Goal: Task Accomplishment & Management: Use online tool/utility

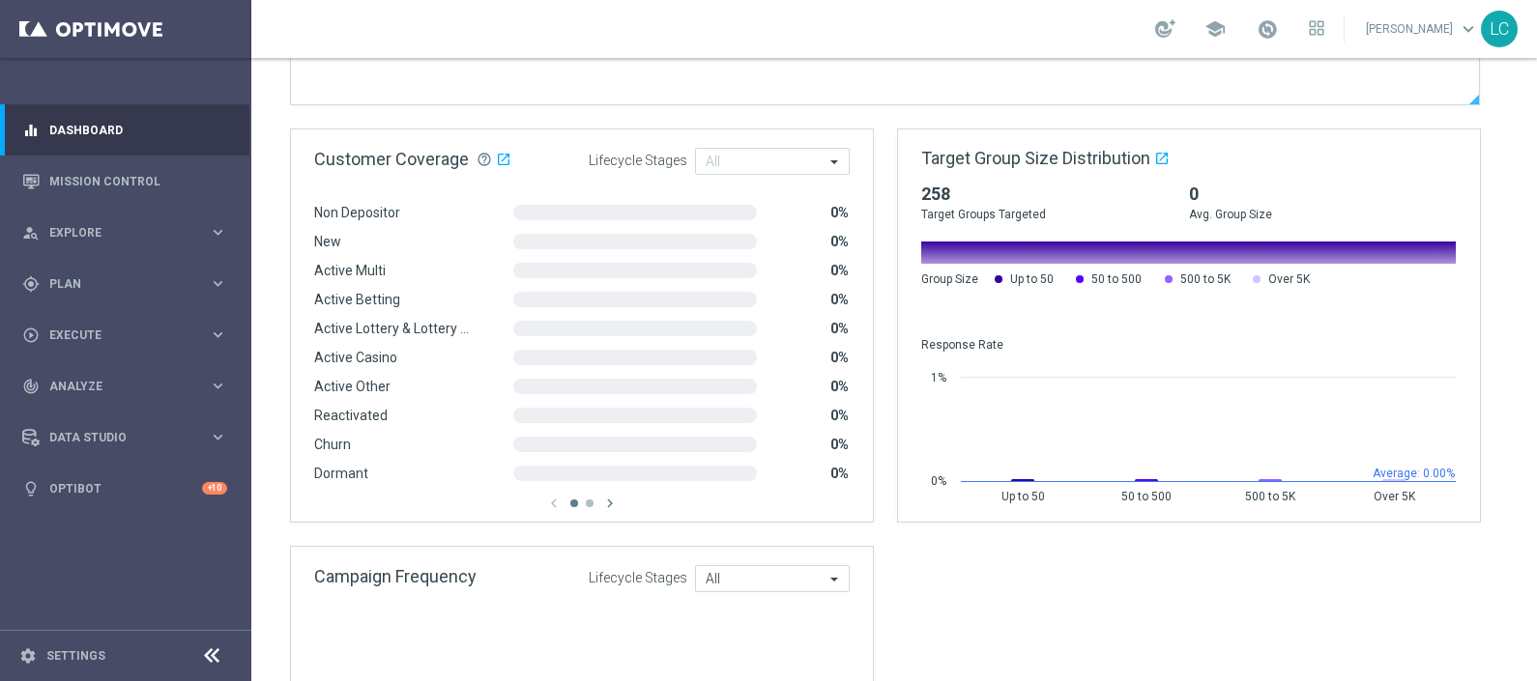
scroll to position [1329, 0]
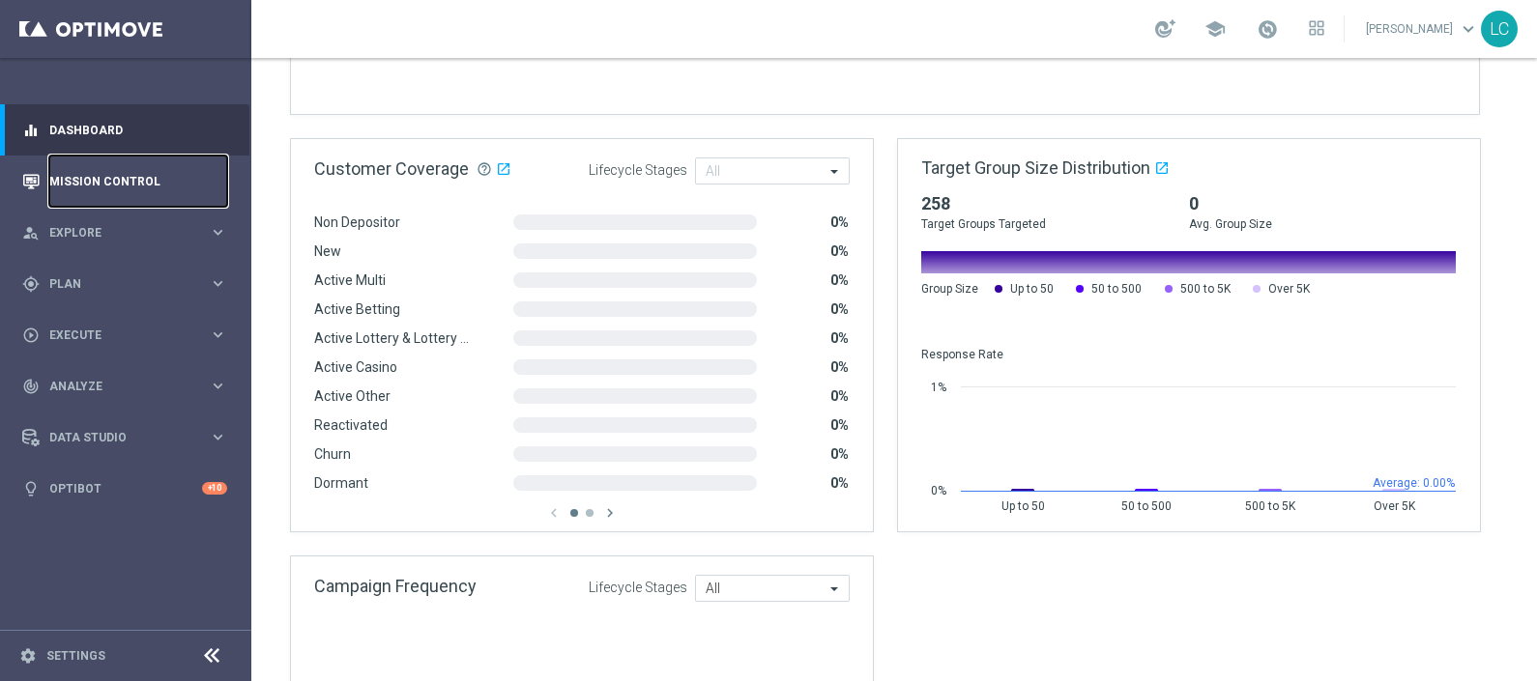
click at [146, 174] on link "Mission Control" at bounding box center [138, 181] width 178 height 51
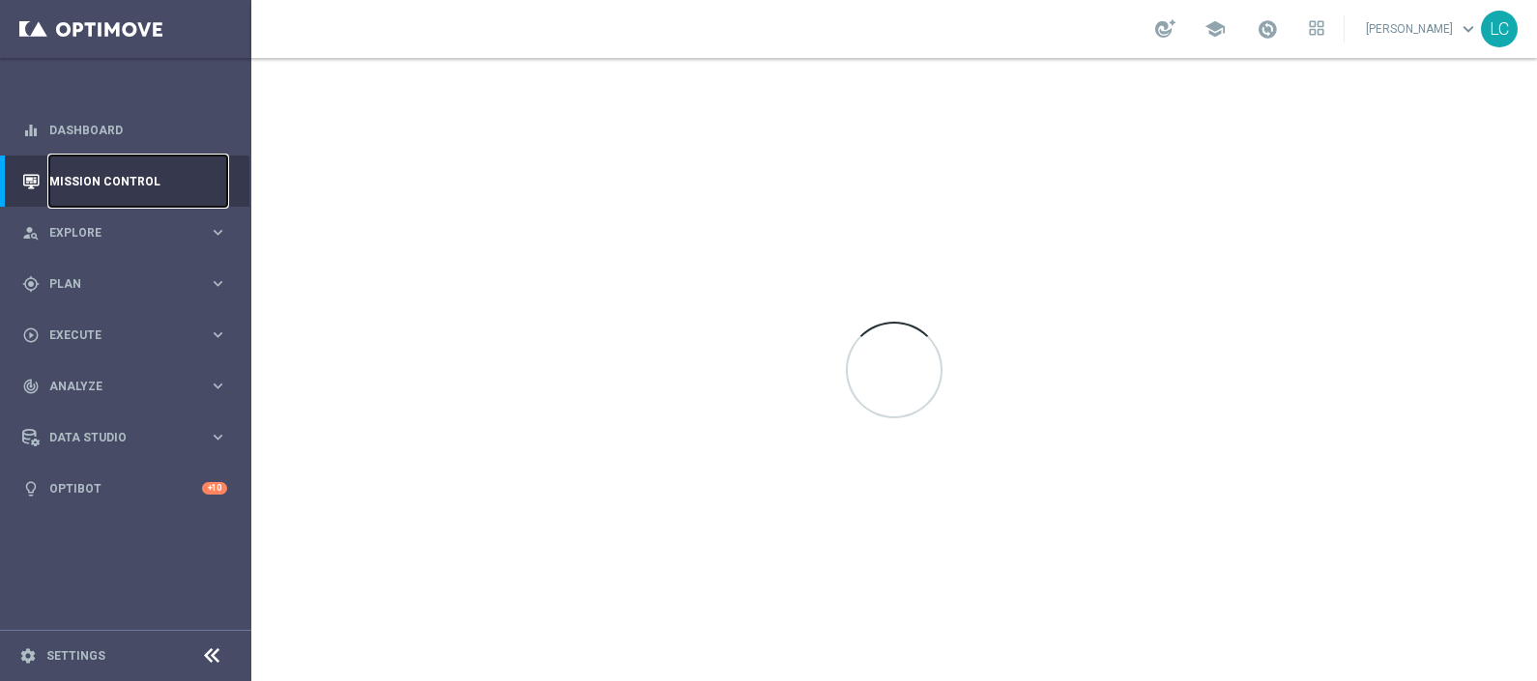
scroll to position [0, 0]
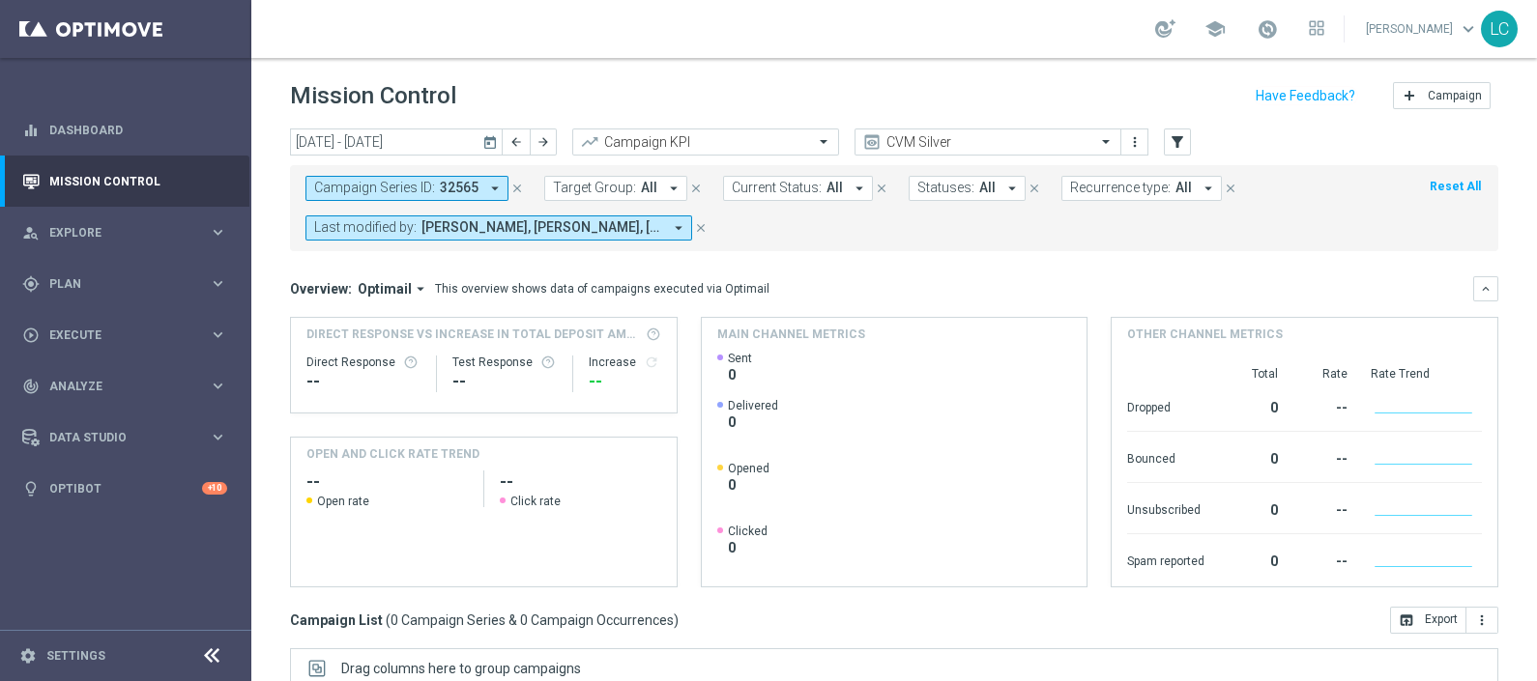
click at [504, 177] on div "Campaign Series ID: 32565 arrow_drop_down close" at bounding box center [424, 188] width 239 height 25
click at [513, 184] on icon "close" at bounding box center [517, 189] width 14 height 14
click at [615, 222] on span "[PERSON_NAME], [PERSON_NAME], [PERSON_NAME], [PERSON_NAME], [PERSON_NAME], [PER…" at bounding box center [541, 227] width 241 height 16
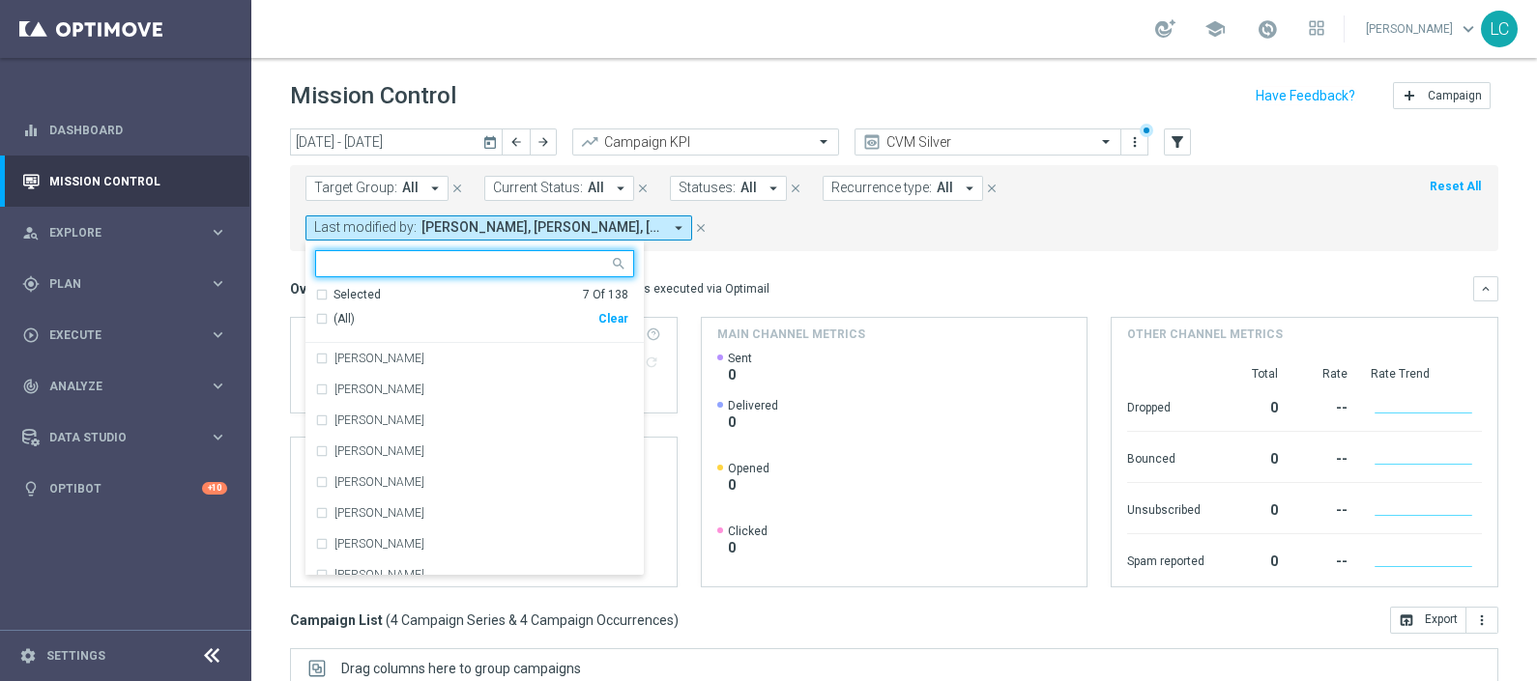
click at [330, 294] on div "Selected 7 Of 138" at bounding box center [471, 295] width 313 height 16
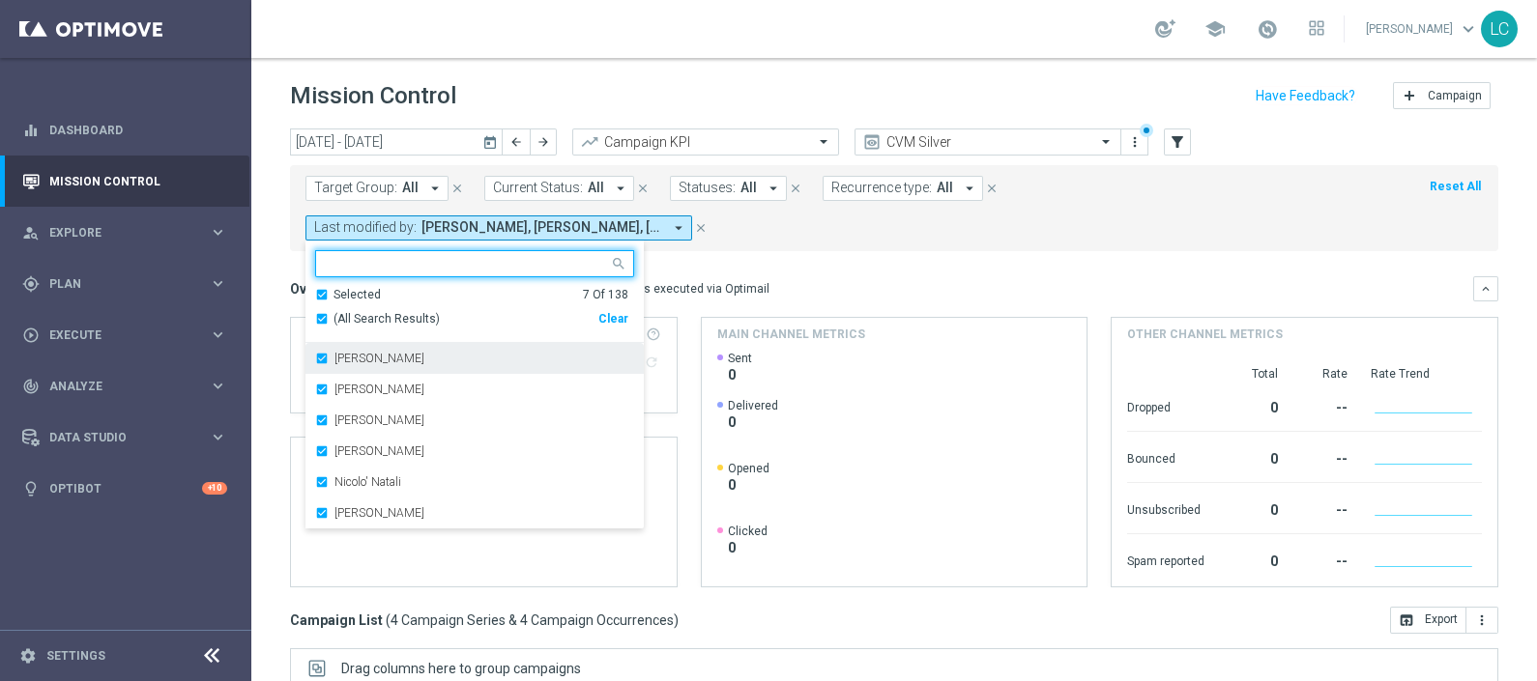
click at [336, 360] on label "[PERSON_NAME]" at bounding box center [379, 359] width 90 height 12
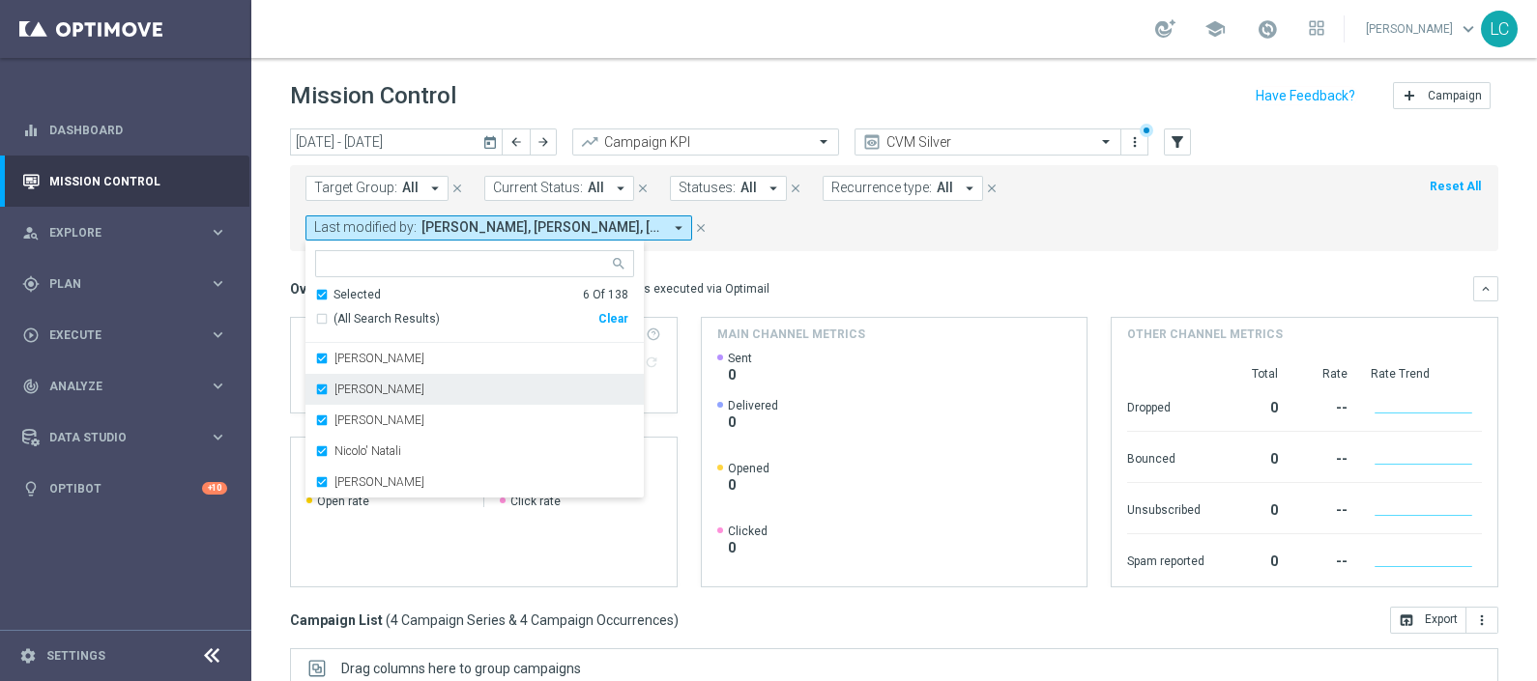
click at [348, 384] on label "[PERSON_NAME]" at bounding box center [379, 390] width 90 height 12
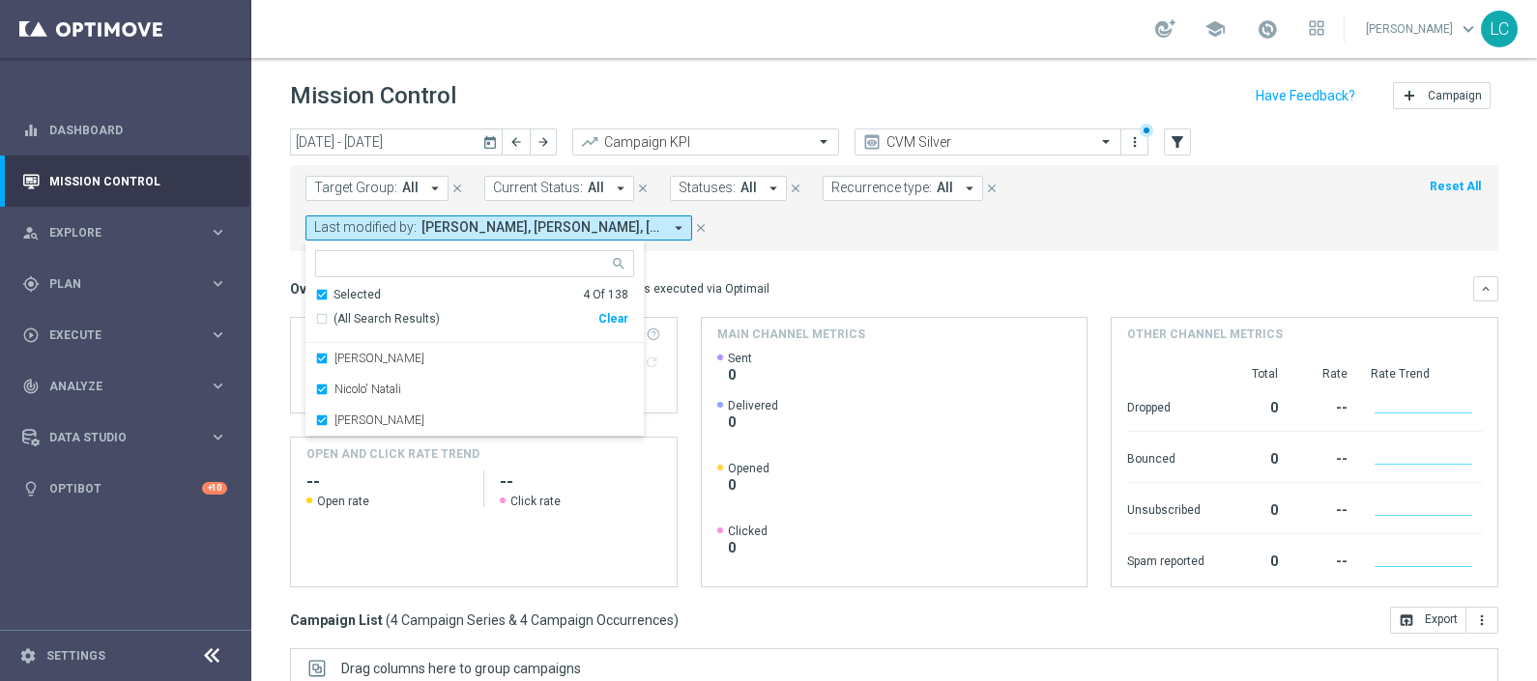
click at [348, 384] on label "Nicolo' Natali" at bounding box center [367, 390] width 67 height 12
click at [348, 384] on label "[PERSON_NAME]" at bounding box center [379, 390] width 90 height 12
click at [949, 254] on mini-dashboard "Overview: Optimail arrow_drop_down This overview shows data of campaigns execut…" at bounding box center [894, 429] width 1208 height 356
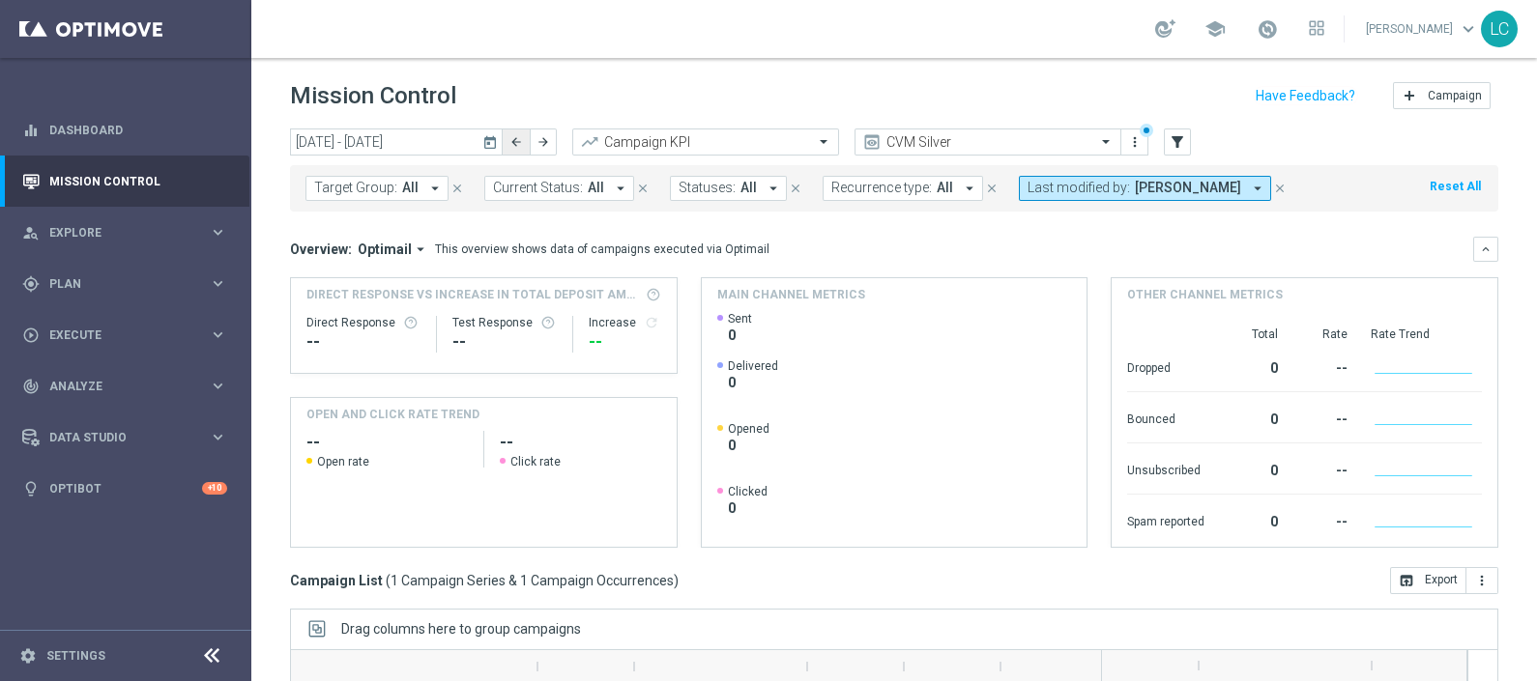
click at [527, 144] on button "arrow_back" at bounding box center [516, 142] width 27 height 27
type input "[DATE] - [DATE]"
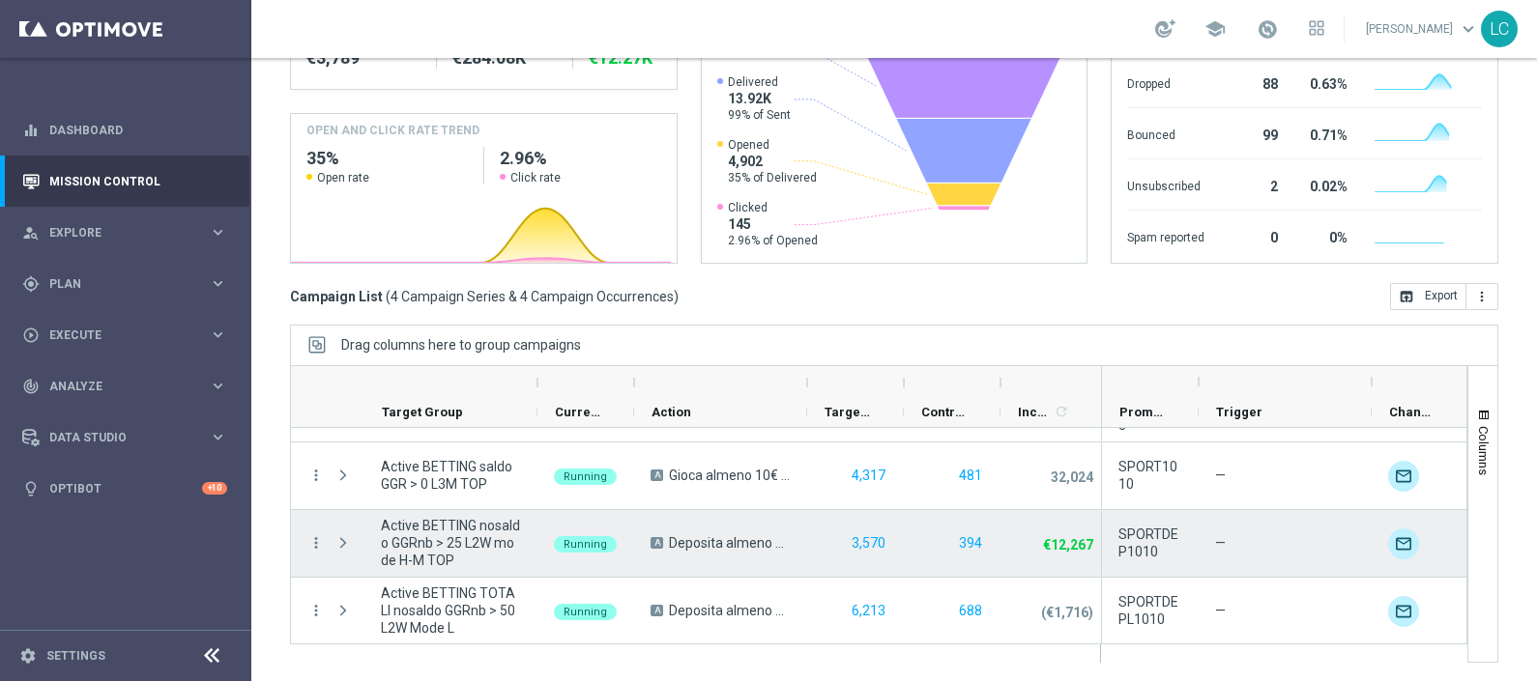
scroll to position [54, 0]
click at [969, 540] on button "394" at bounding box center [970, 543] width 27 height 24
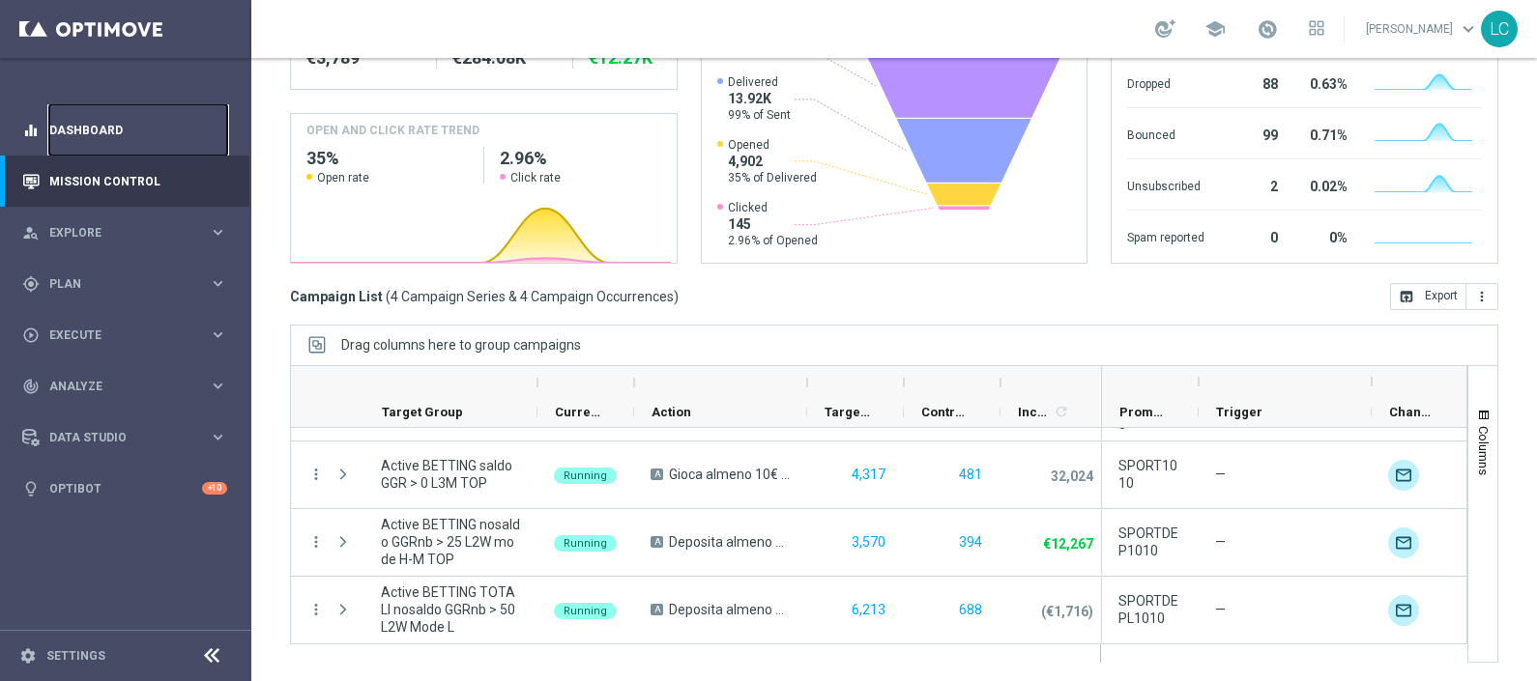
click at [111, 129] on link "Dashboard" at bounding box center [138, 129] width 178 height 51
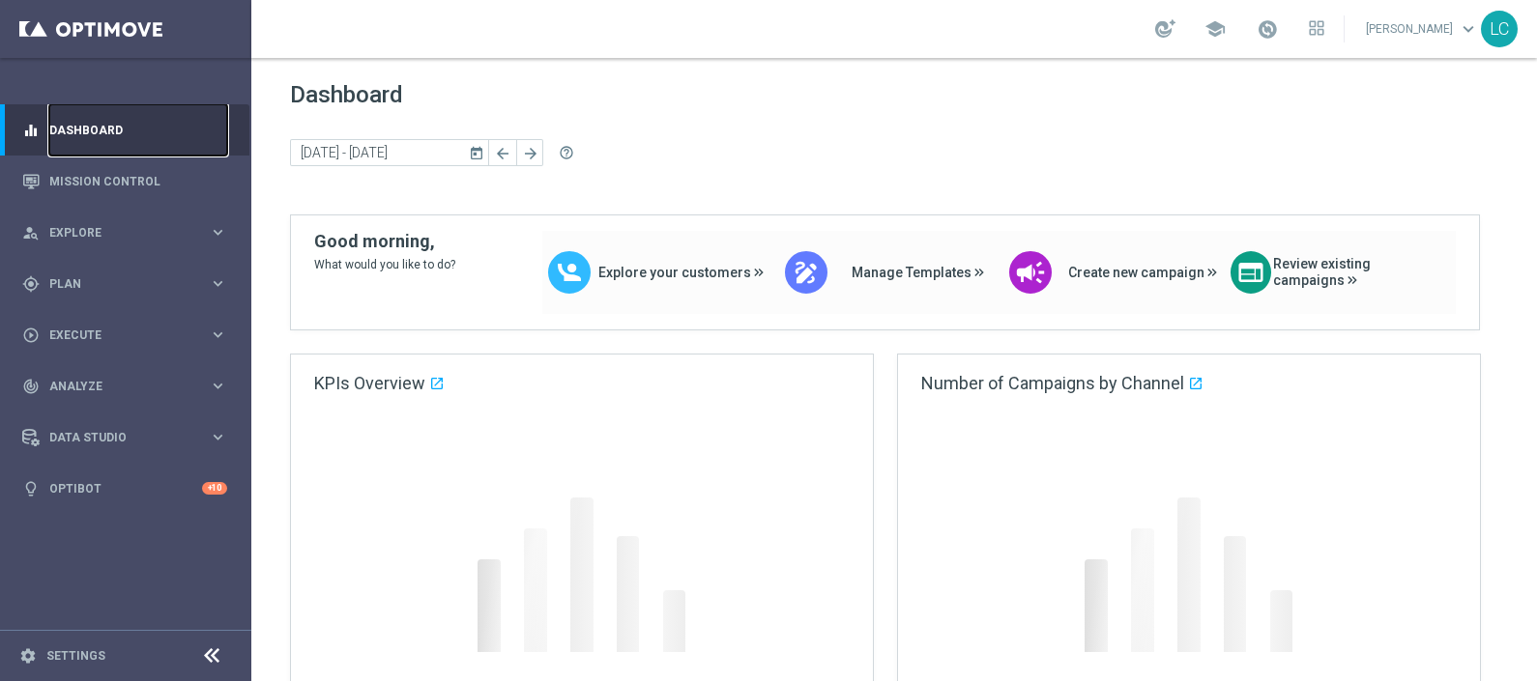
click at [111, 129] on link "Dashboard" at bounding box center [138, 129] width 178 height 51
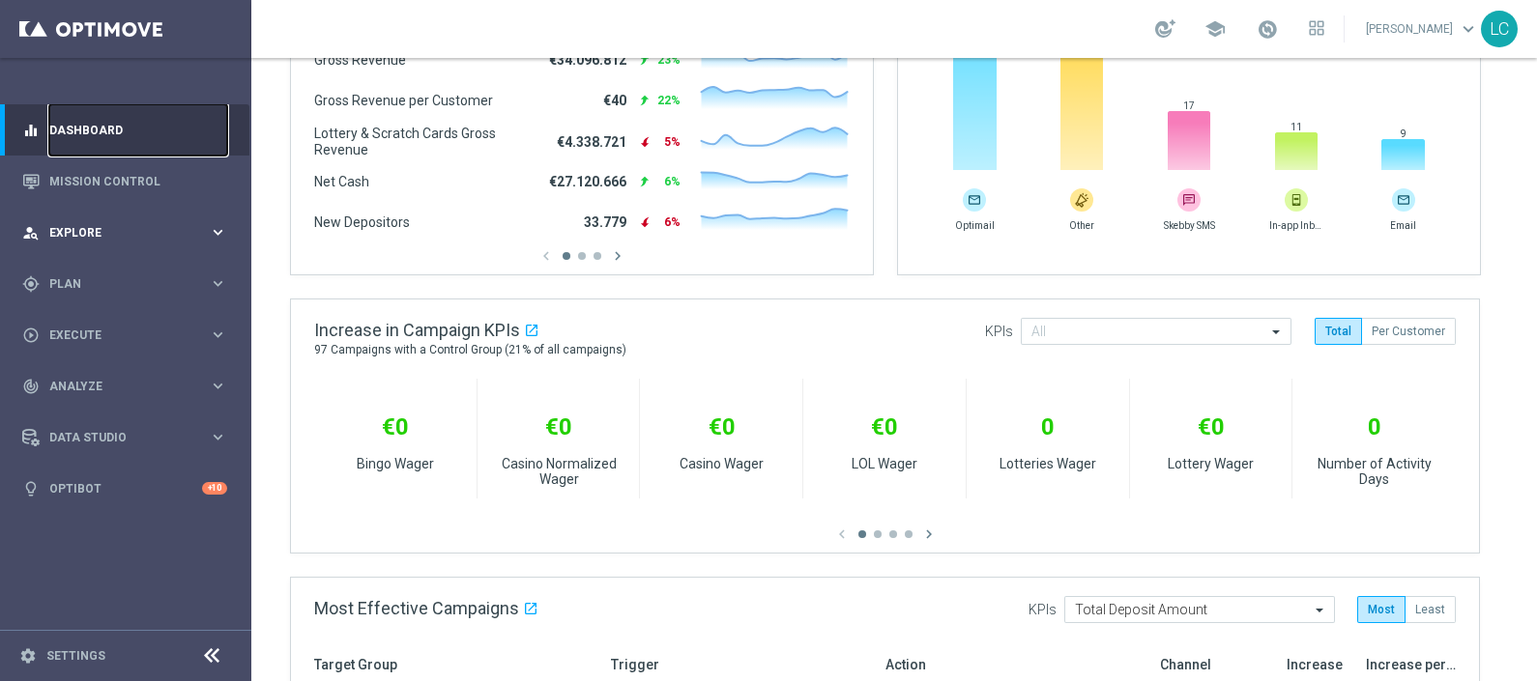
scroll to position [482, 0]
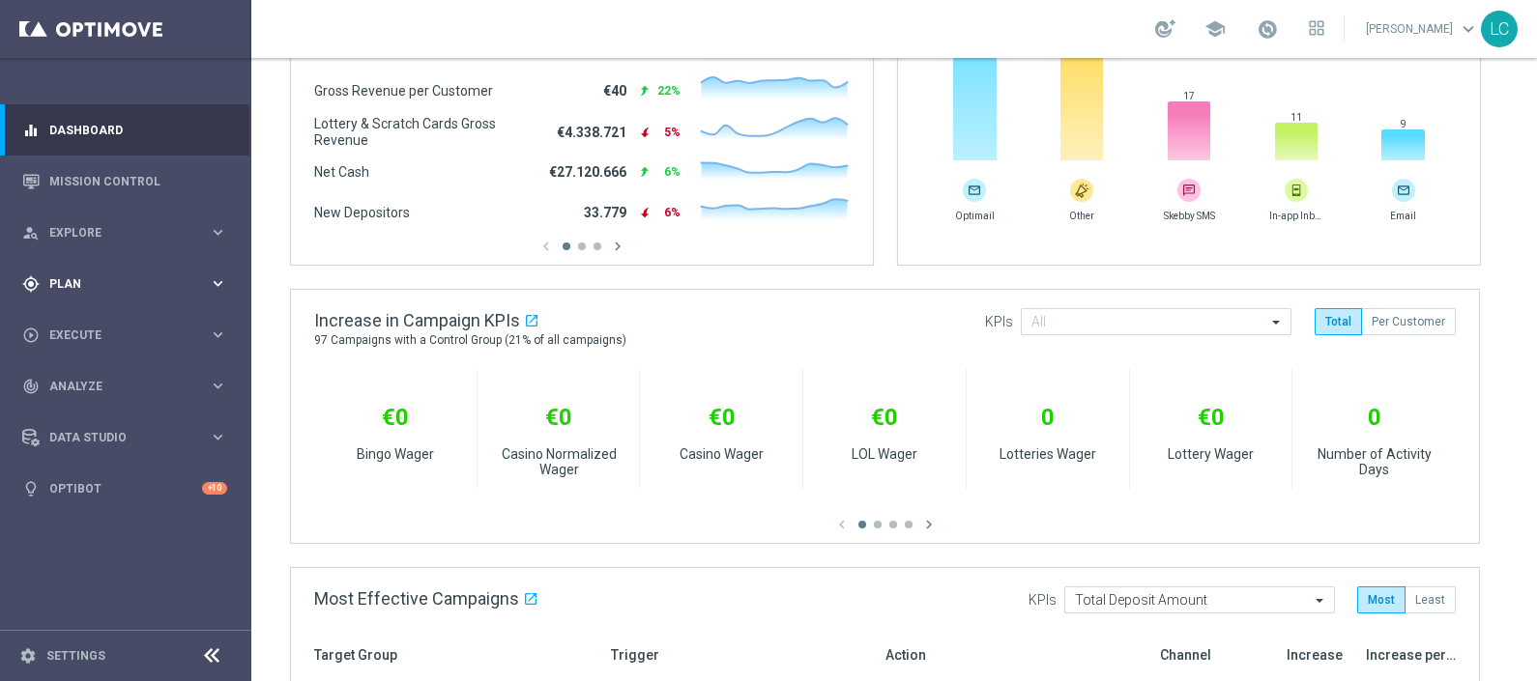
click at [119, 295] on div "gps_fixed Plan keyboard_arrow_right" at bounding box center [124, 283] width 249 height 51
click at [82, 389] on button "Templates keyboard_arrow_right" at bounding box center [139, 381] width 178 height 15
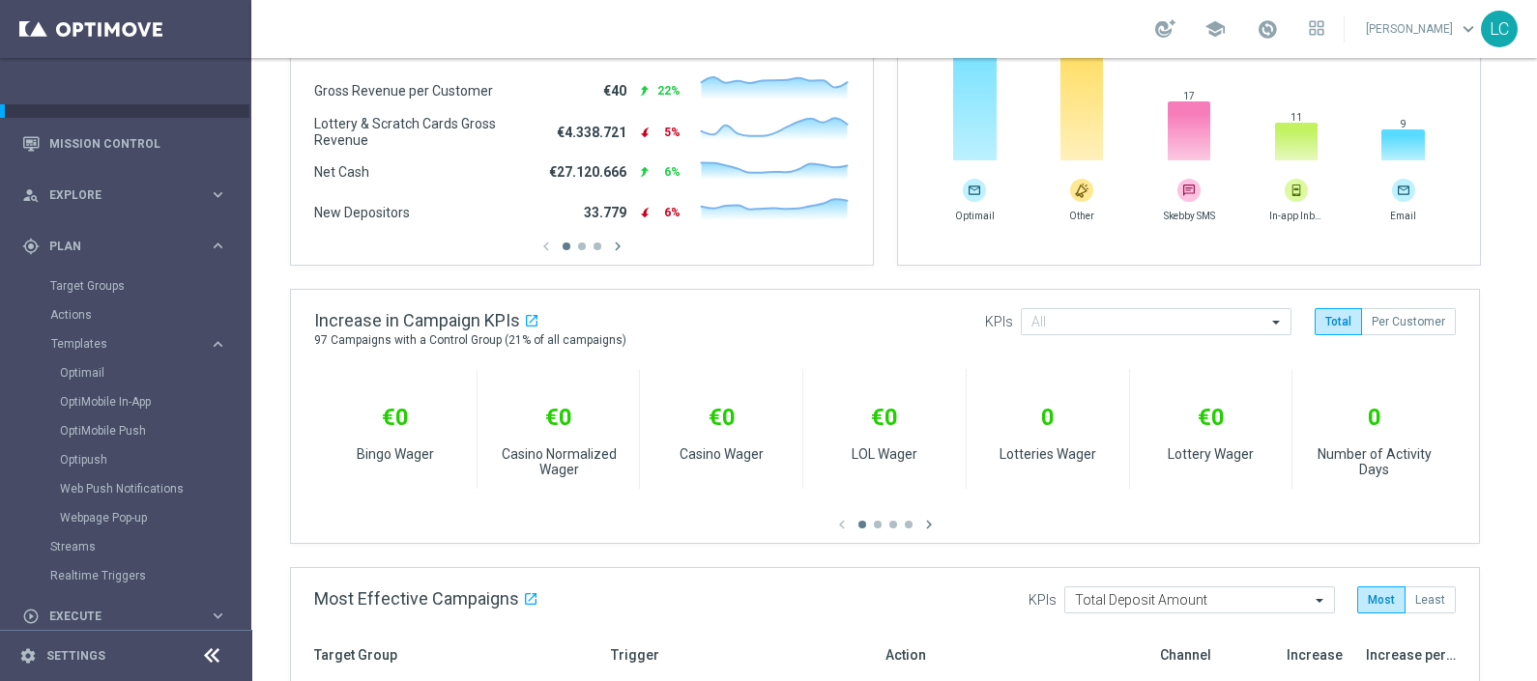
scroll to position [0, 0]
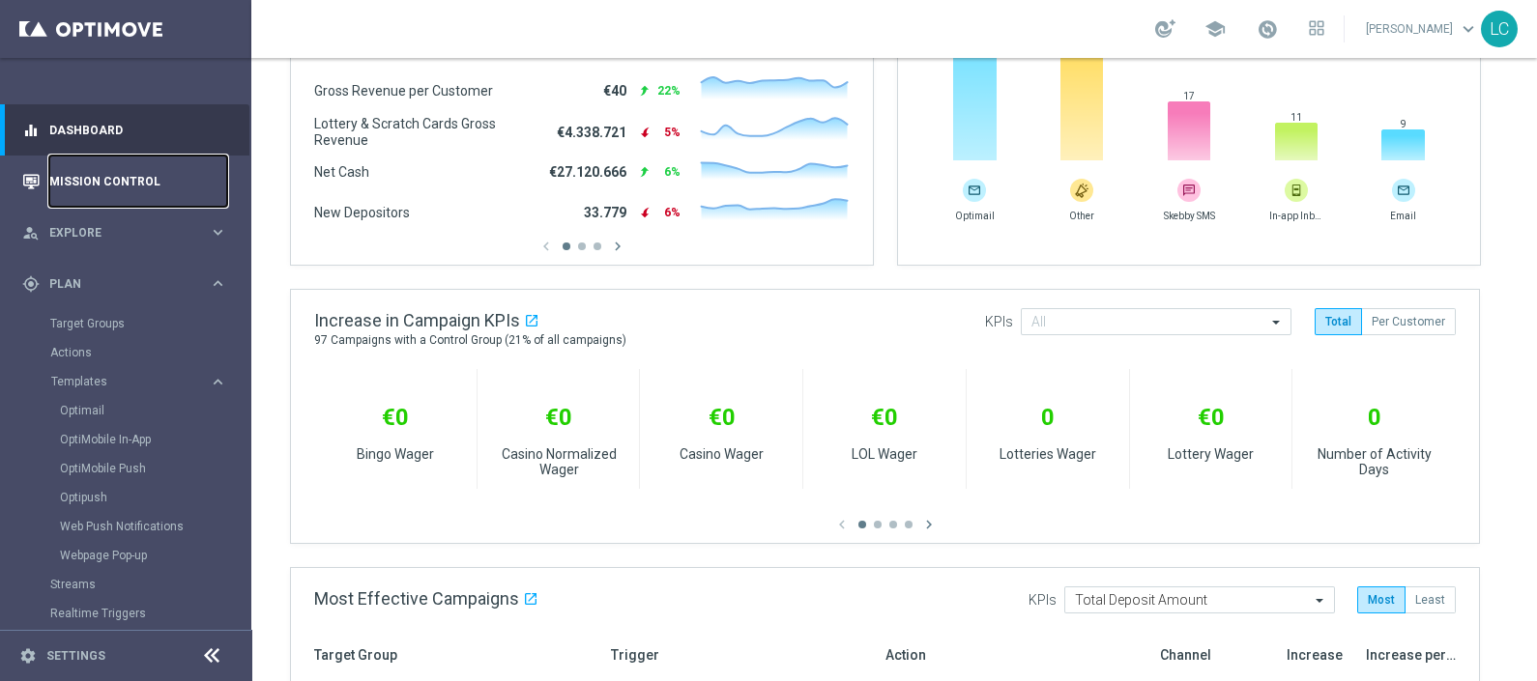
click at [77, 173] on link "Mission Control" at bounding box center [138, 181] width 178 height 51
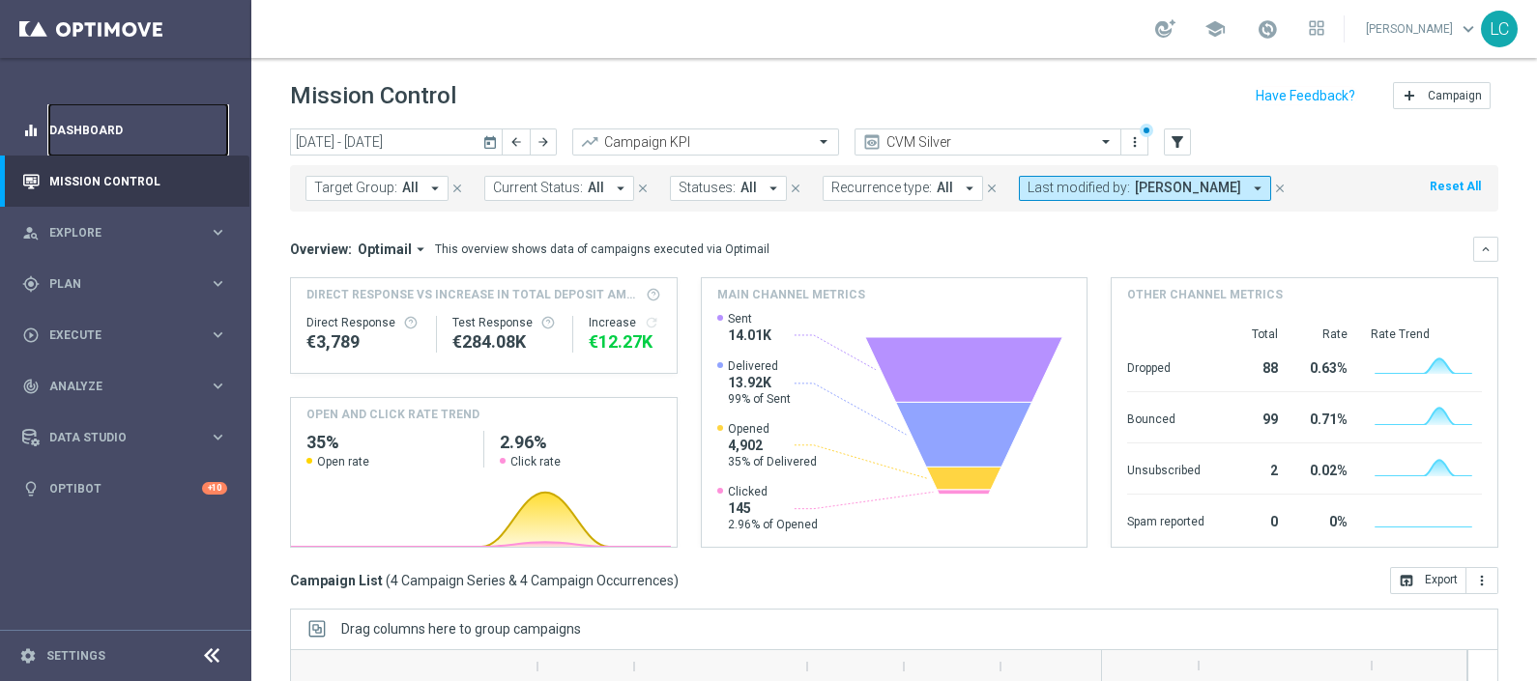
click at [82, 136] on link "Dashboard" at bounding box center [138, 129] width 178 height 51
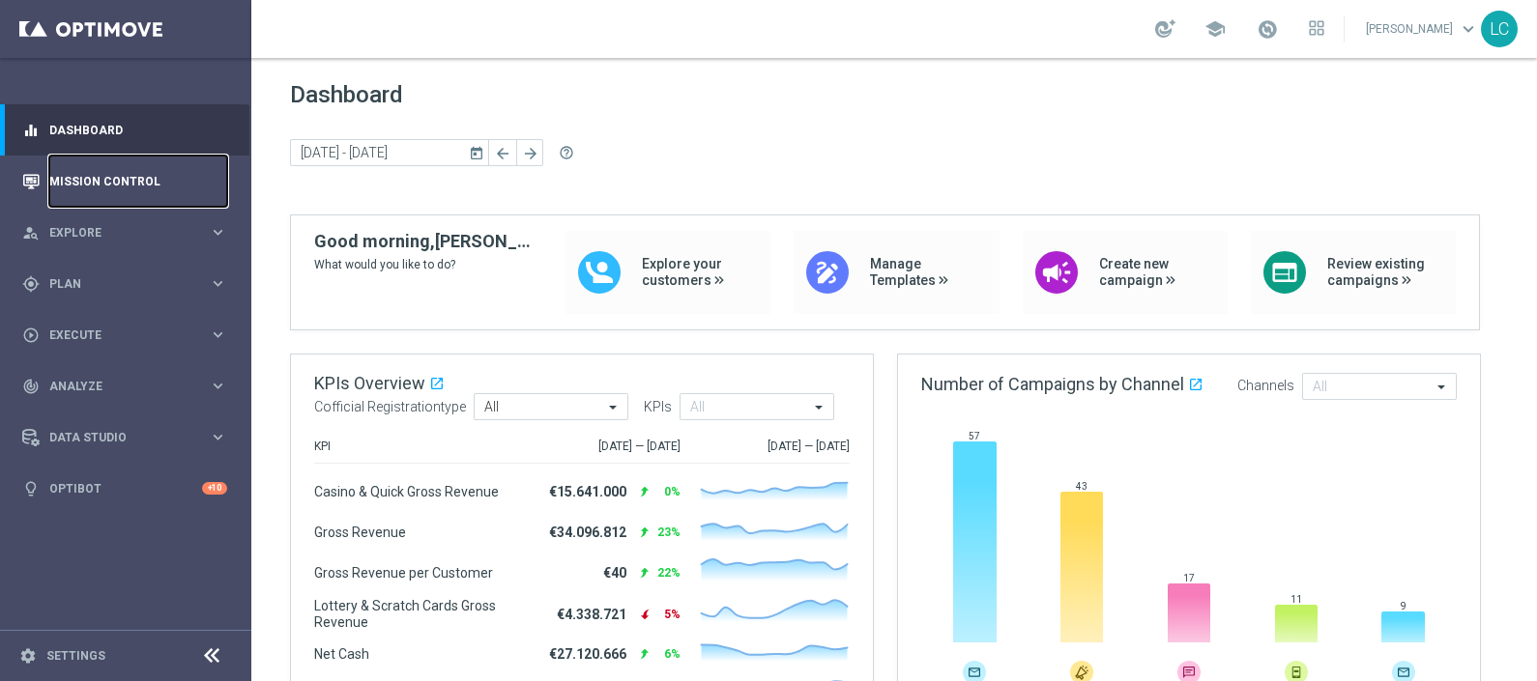
click at [92, 166] on link "Mission Control" at bounding box center [138, 181] width 178 height 51
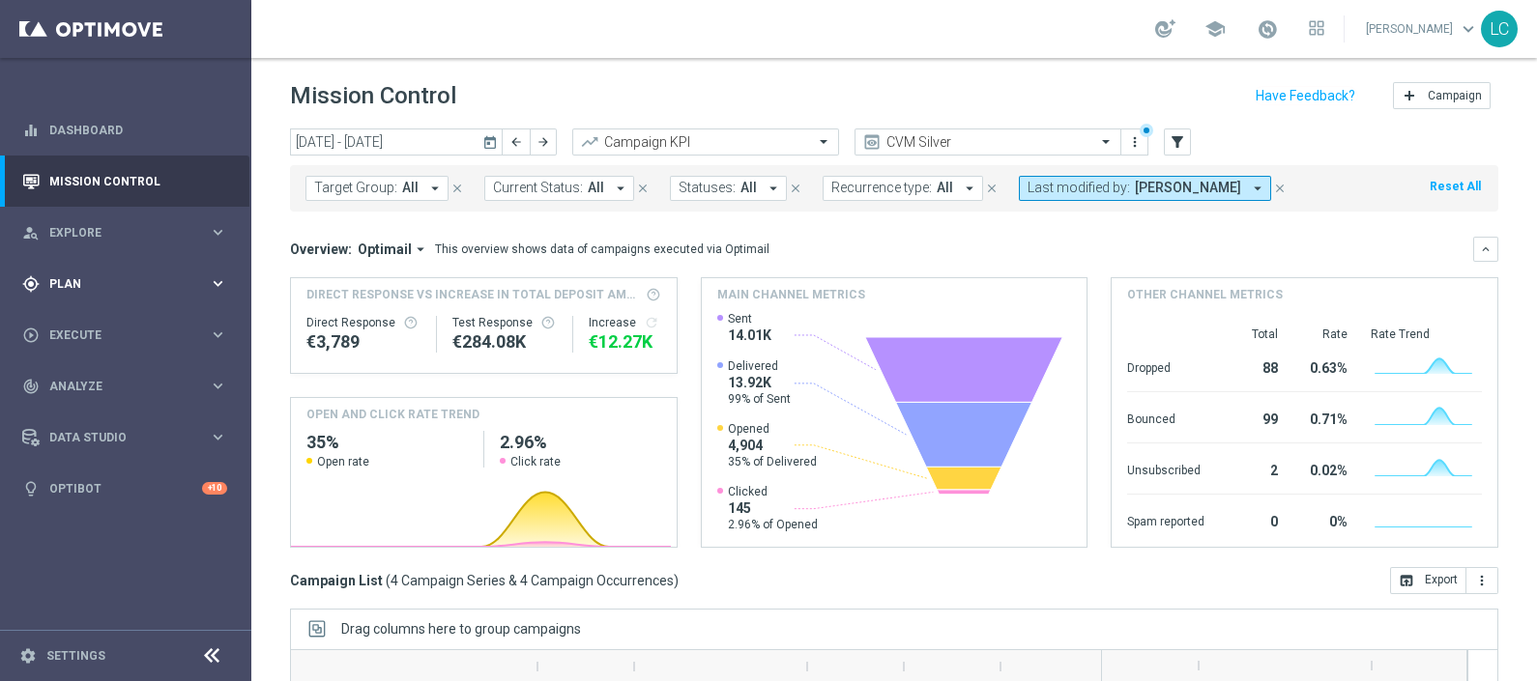
click at [61, 280] on span "Plan" at bounding box center [128, 284] width 159 height 12
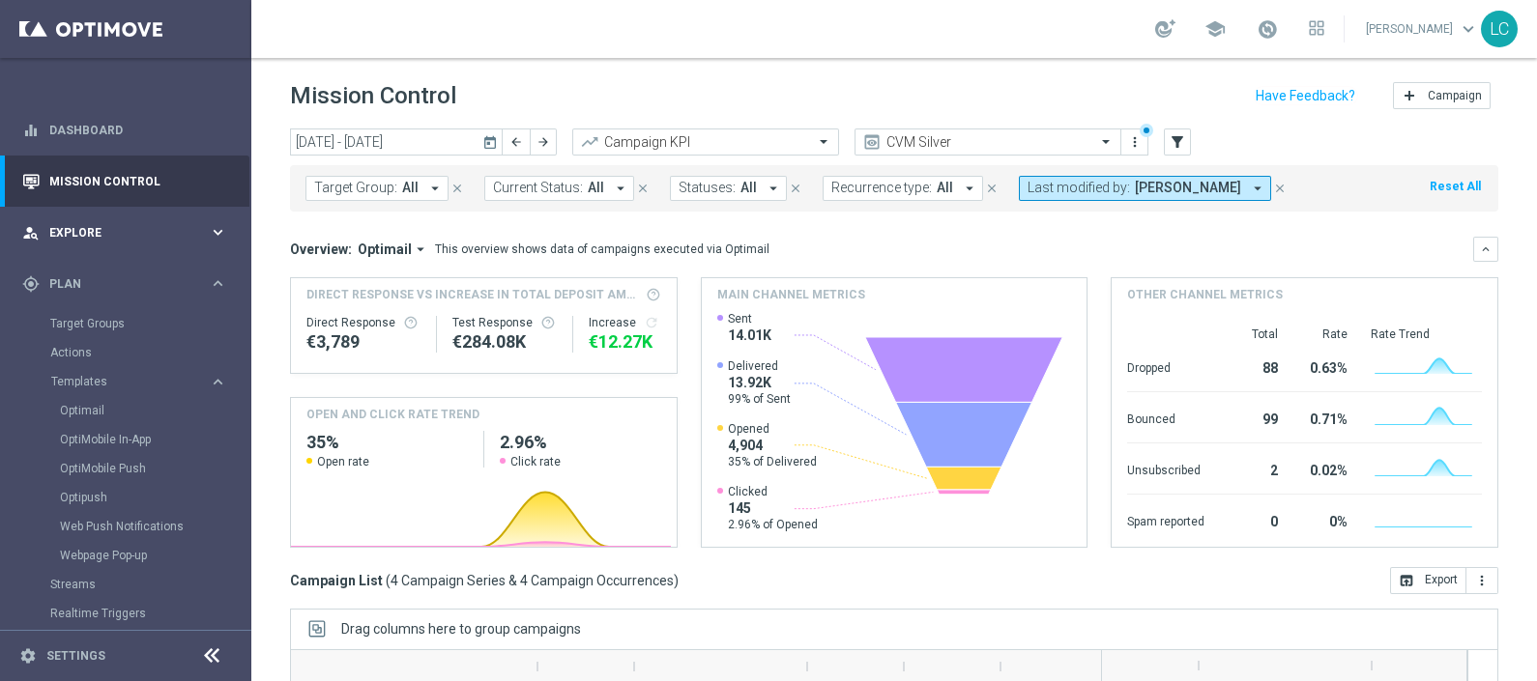
click at [79, 235] on span "Explore" at bounding box center [128, 233] width 159 height 12
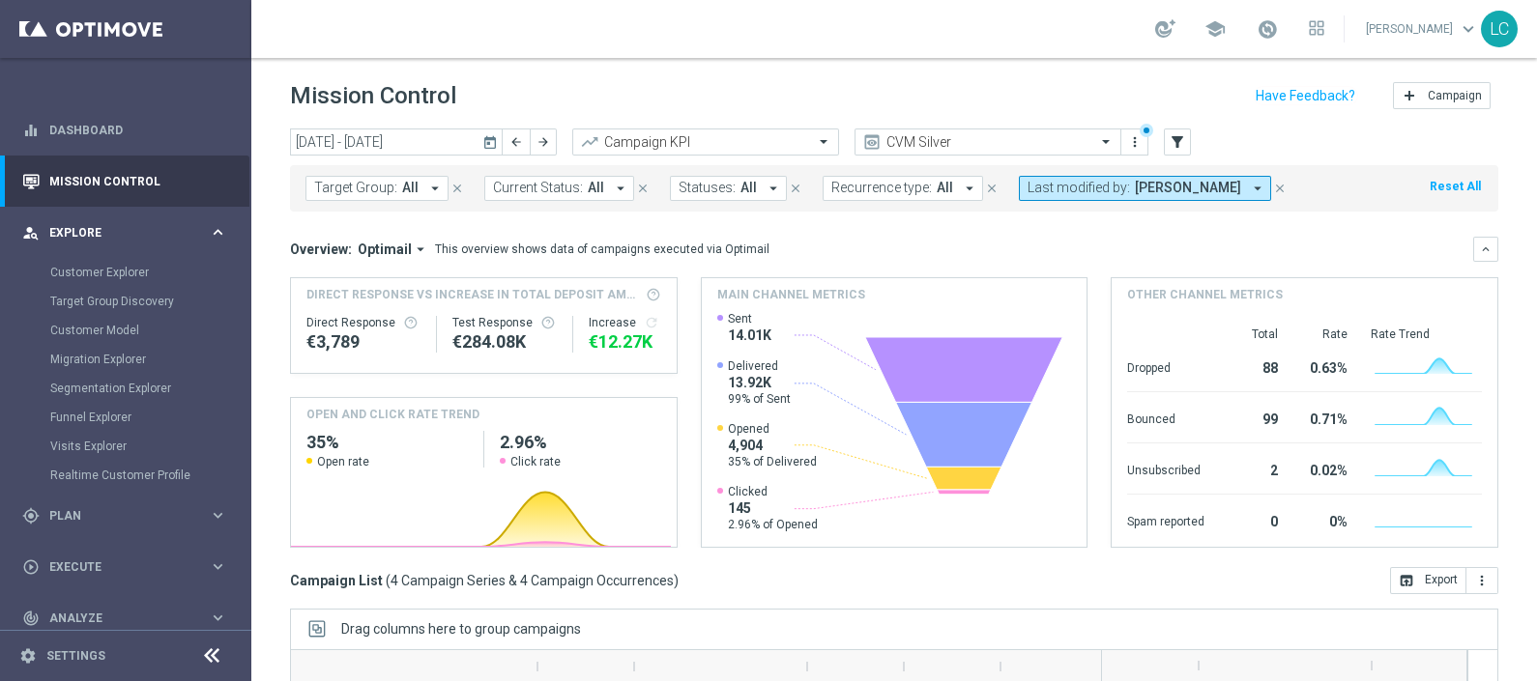
click at [79, 235] on span "Explore" at bounding box center [128, 233] width 159 height 12
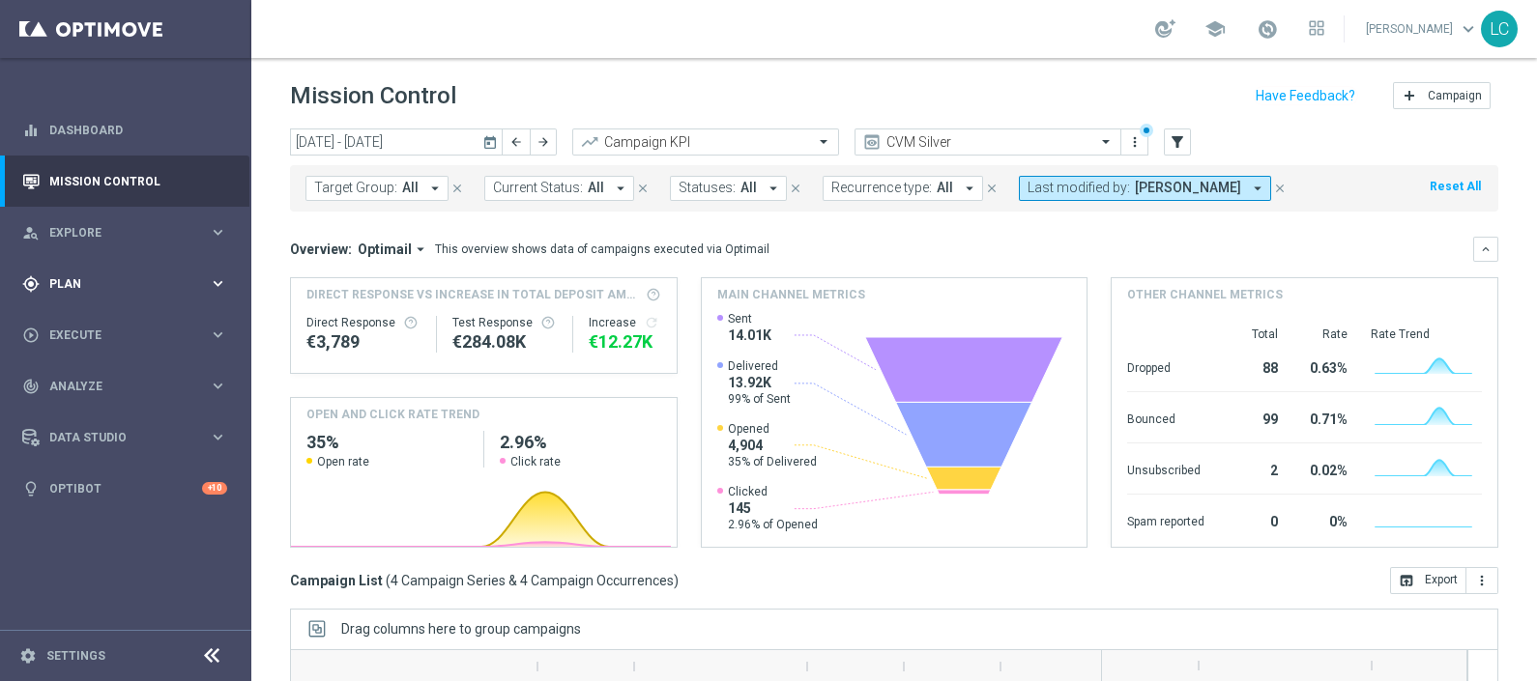
click at [87, 287] on span "Plan" at bounding box center [128, 284] width 159 height 12
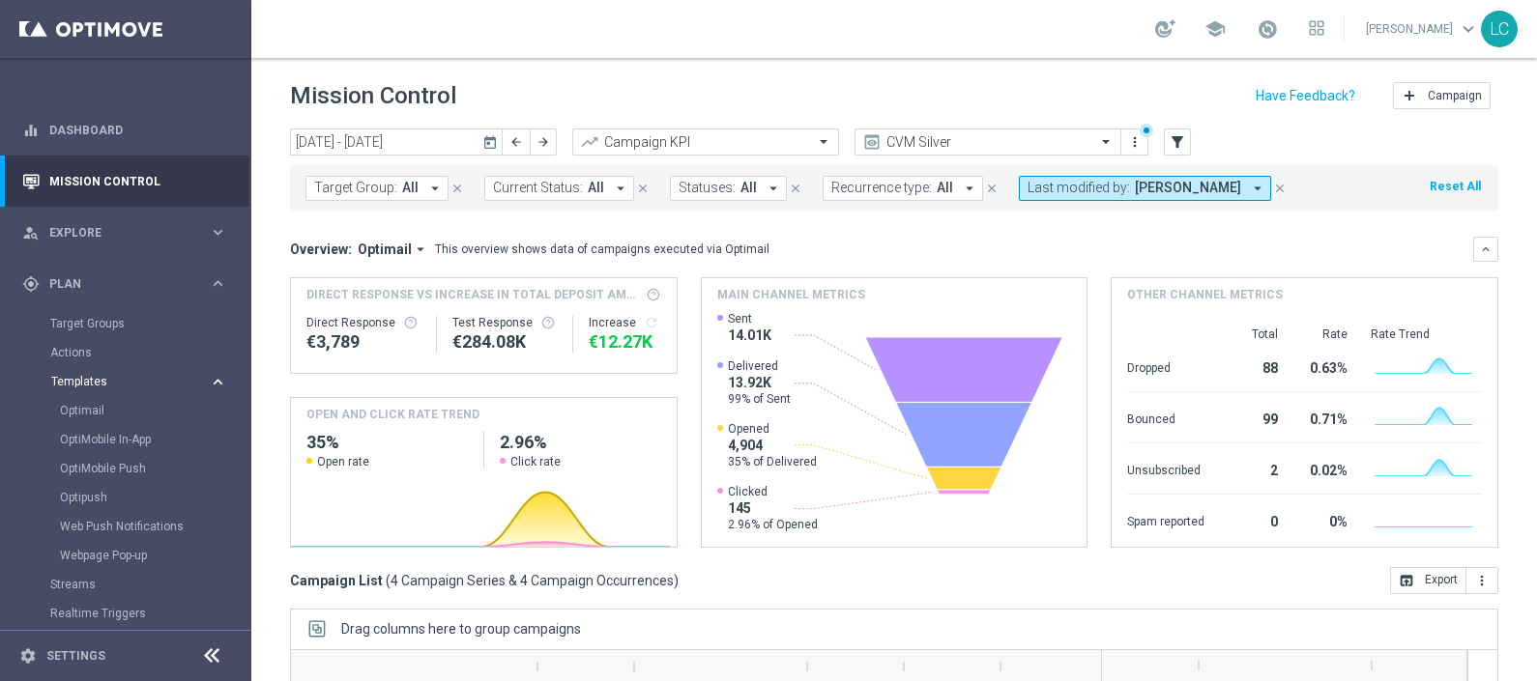
click at [82, 377] on span "Templates" at bounding box center [120, 382] width 138 height 12
click at [82, 324] on link "Target Groups" at bounding box center [125, 323] width 151 height 15
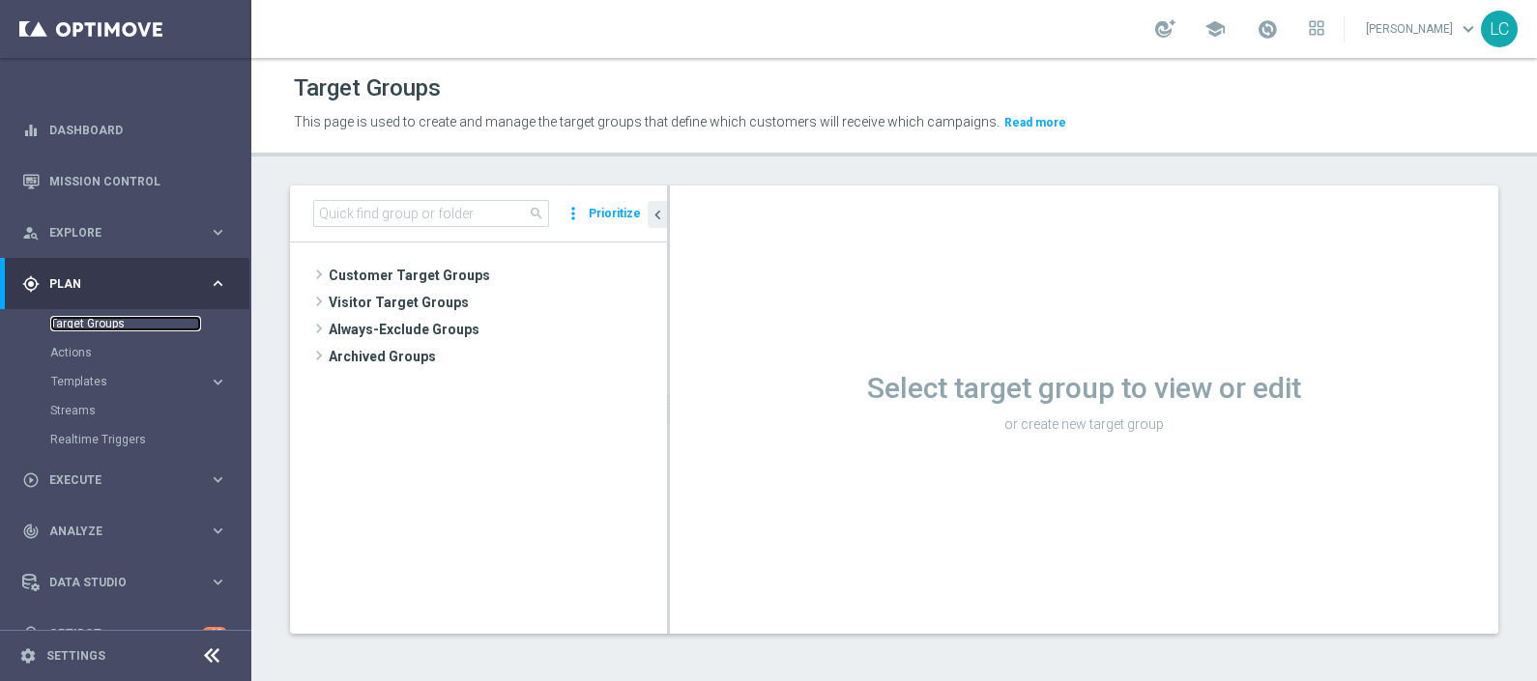
click at [72, 316] on link "Target Groups" at bounding box center [125, 323] width 151 height 15
click at [403, 216] on input at bounding box center [431, 213] width 236 height 27
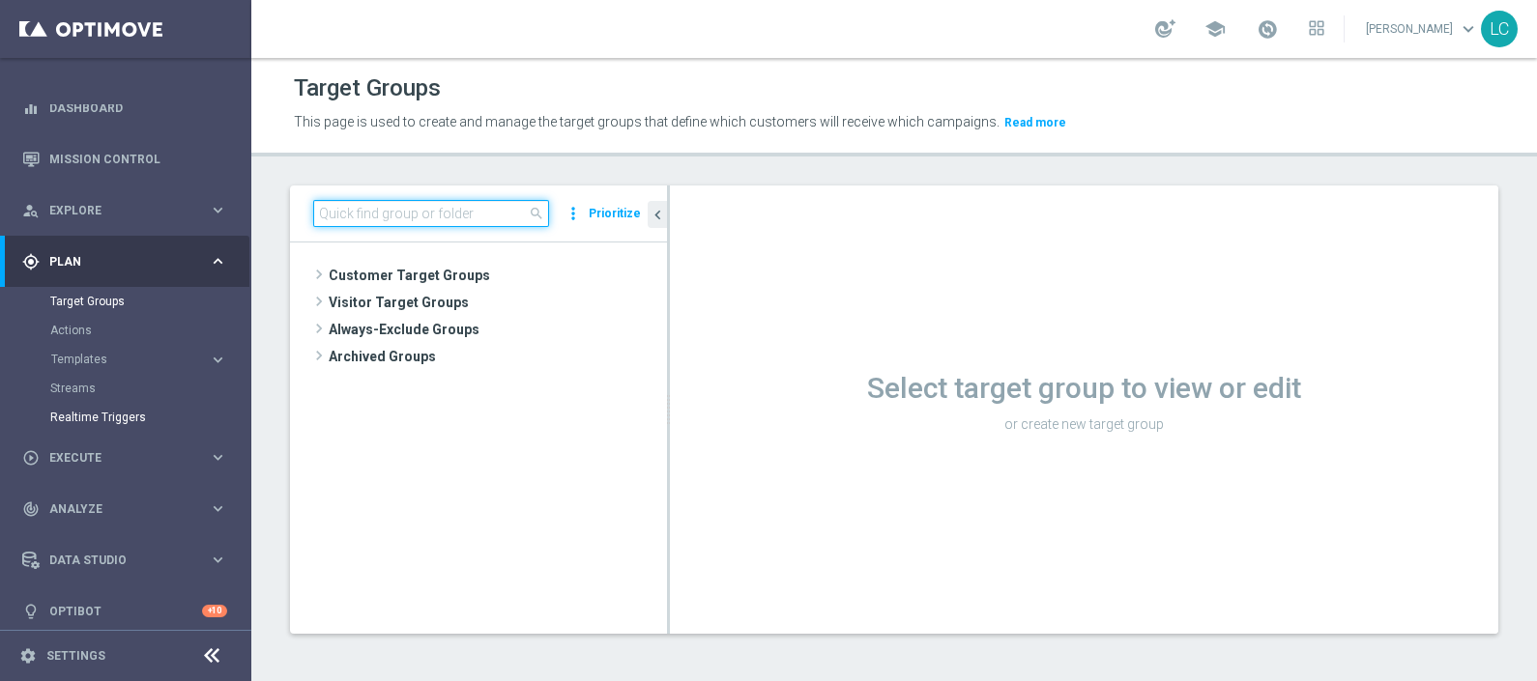
scroll to position [34, 0]
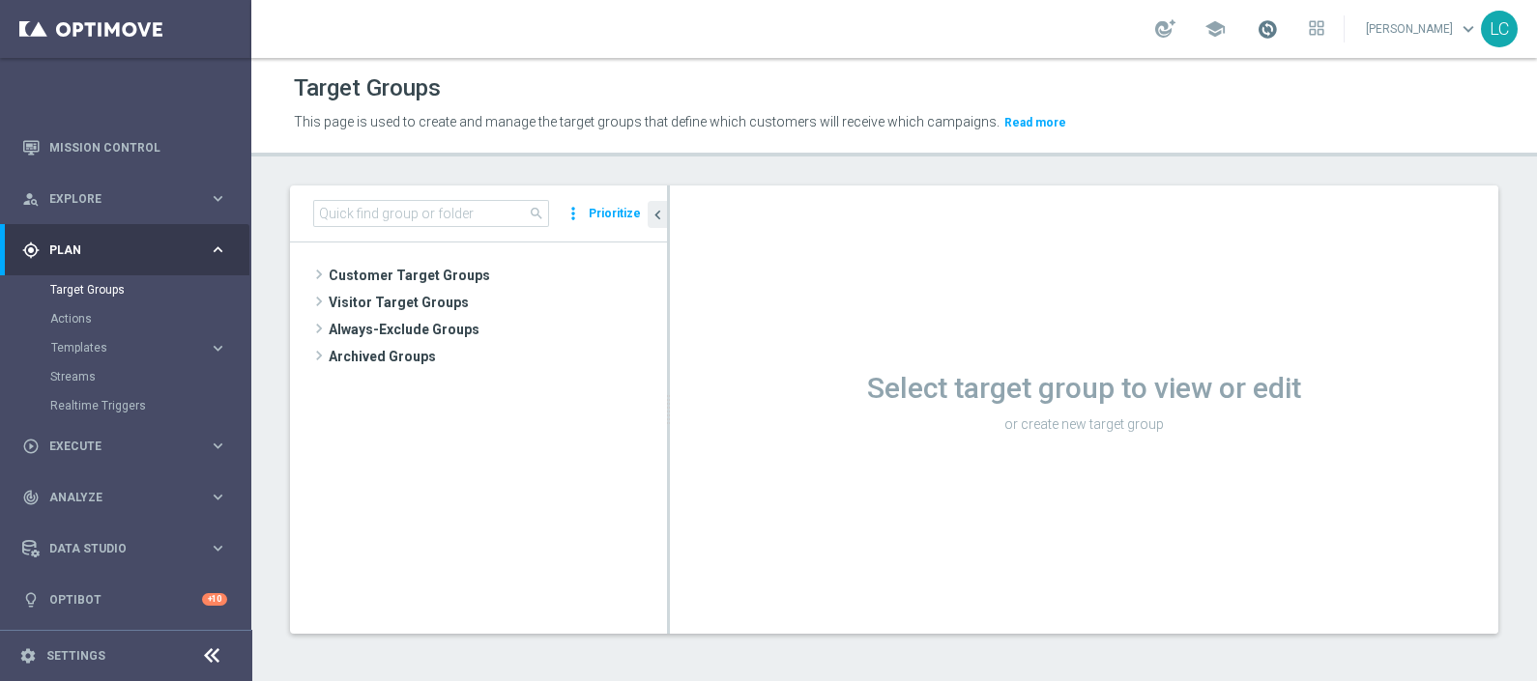
click at [1262, 26] on span at bounding box center [1266, 28] width 21 height 21
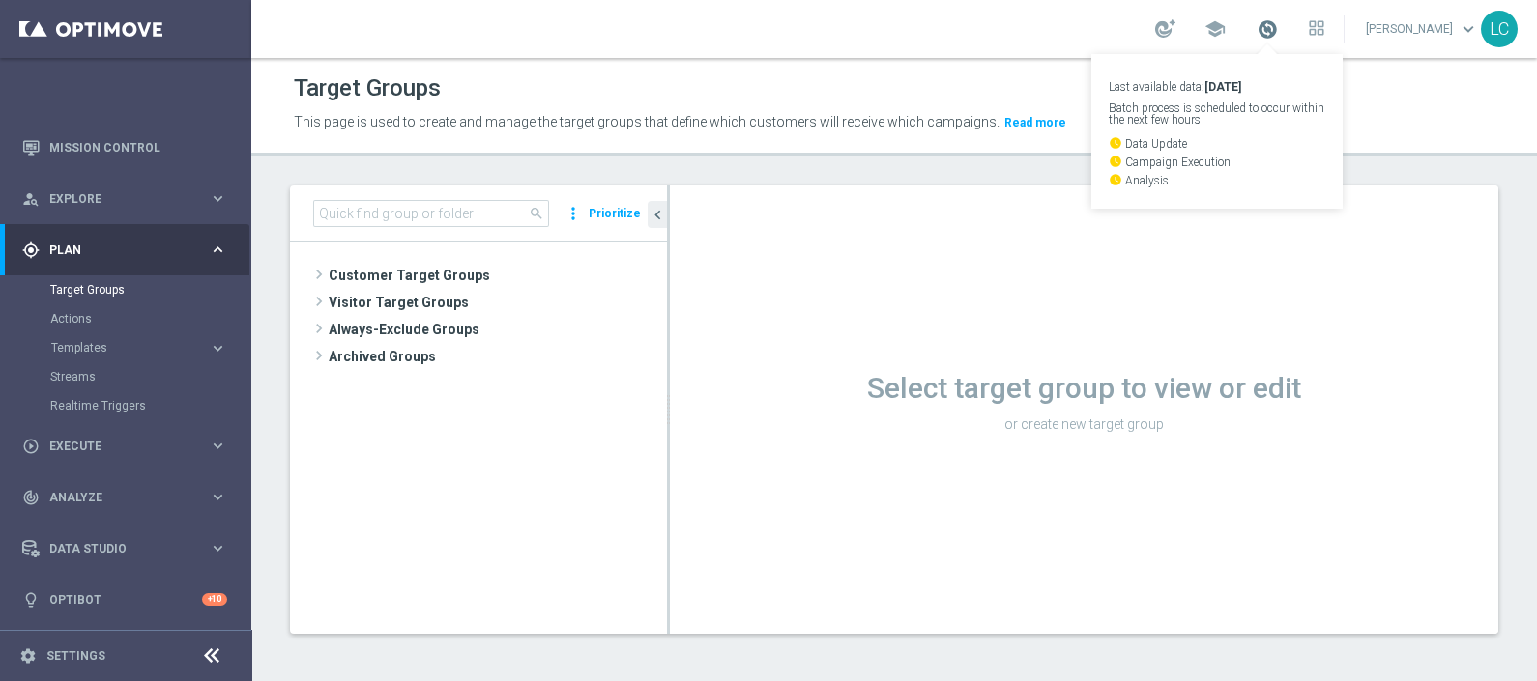
click at [1262, 26] on span at bounding box center [1266, 28] width 21 height 21
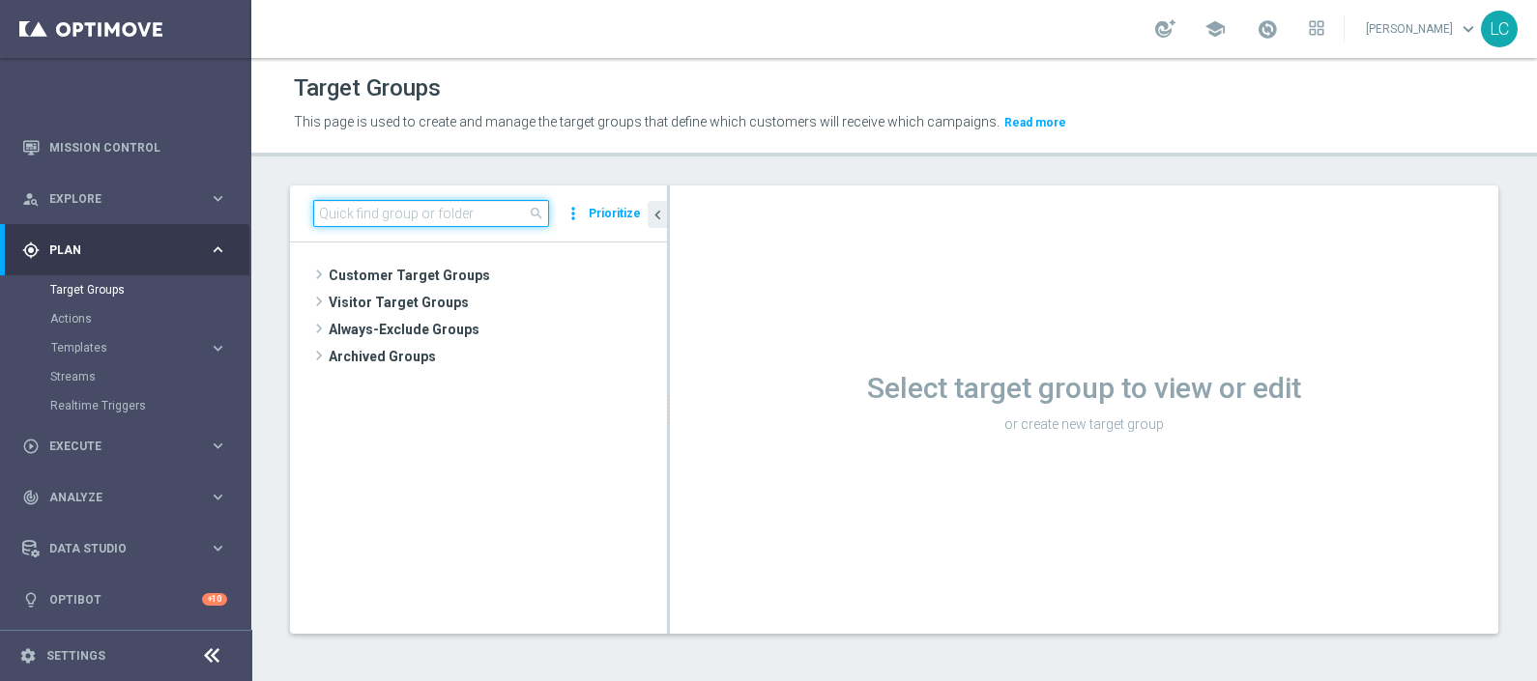
click at [478, 211] on input at bounding box center [431, 213] width 236 height 27
type input "q"
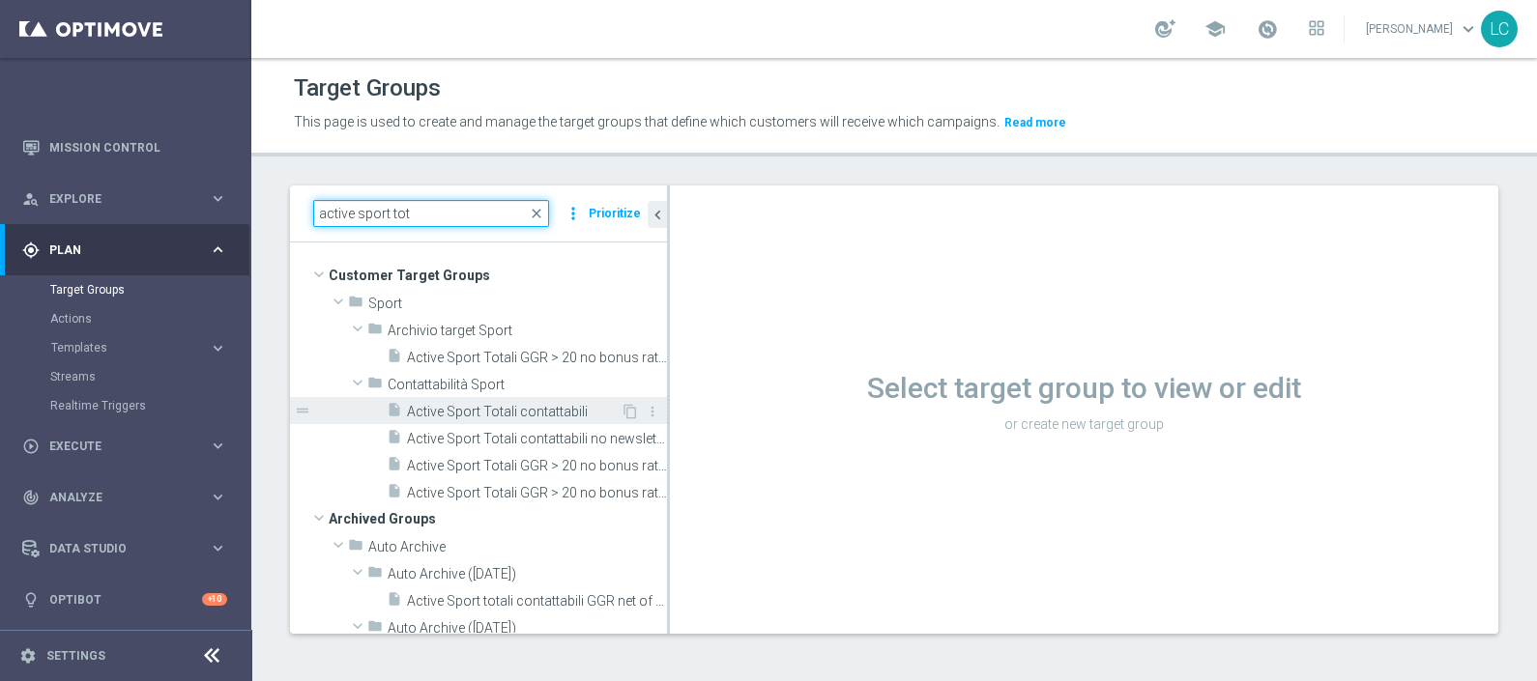
type input "active sport tot"
click at [469, 404] on span "Active Sport Totali contattabili" at bounding box center [514, 412] width 214 height 16
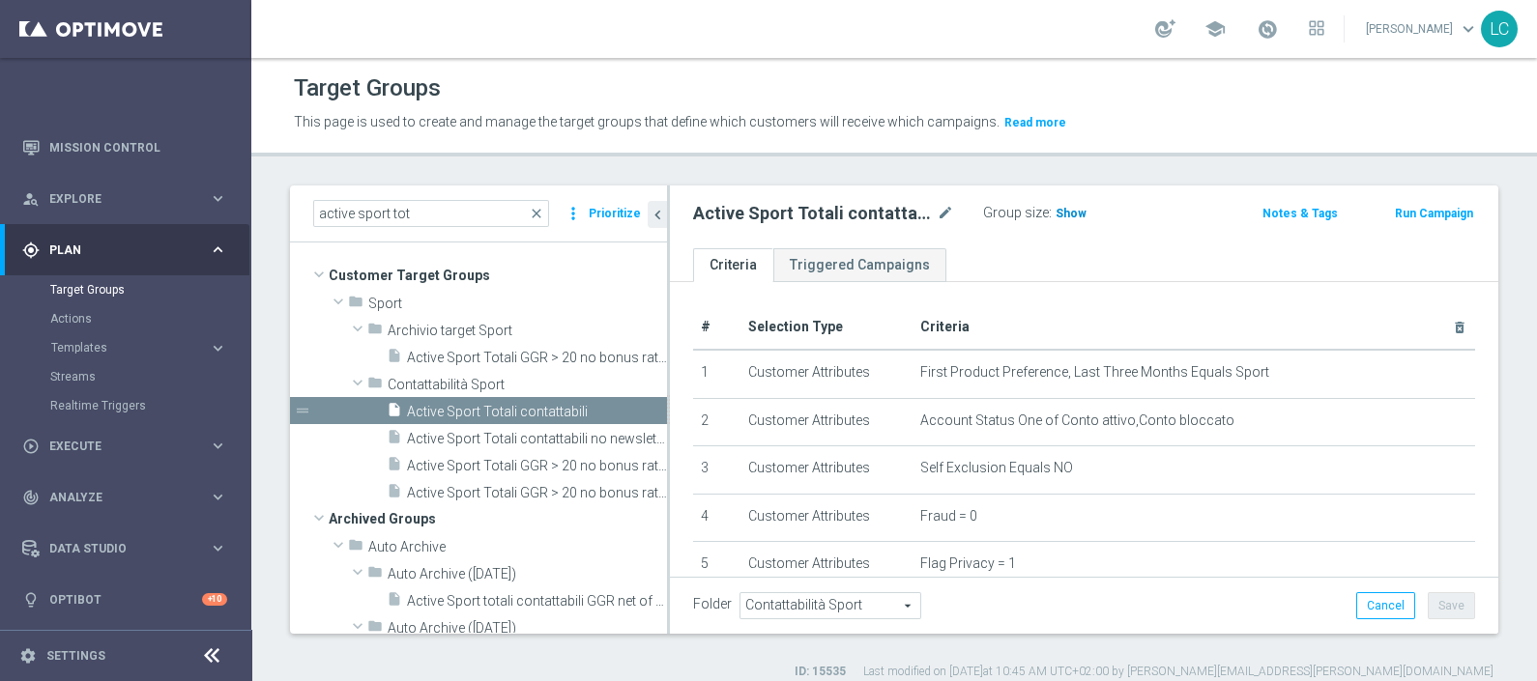
click at [1064, 214] on span "Show" at bounding box center [1070, 214] width 31 height 14
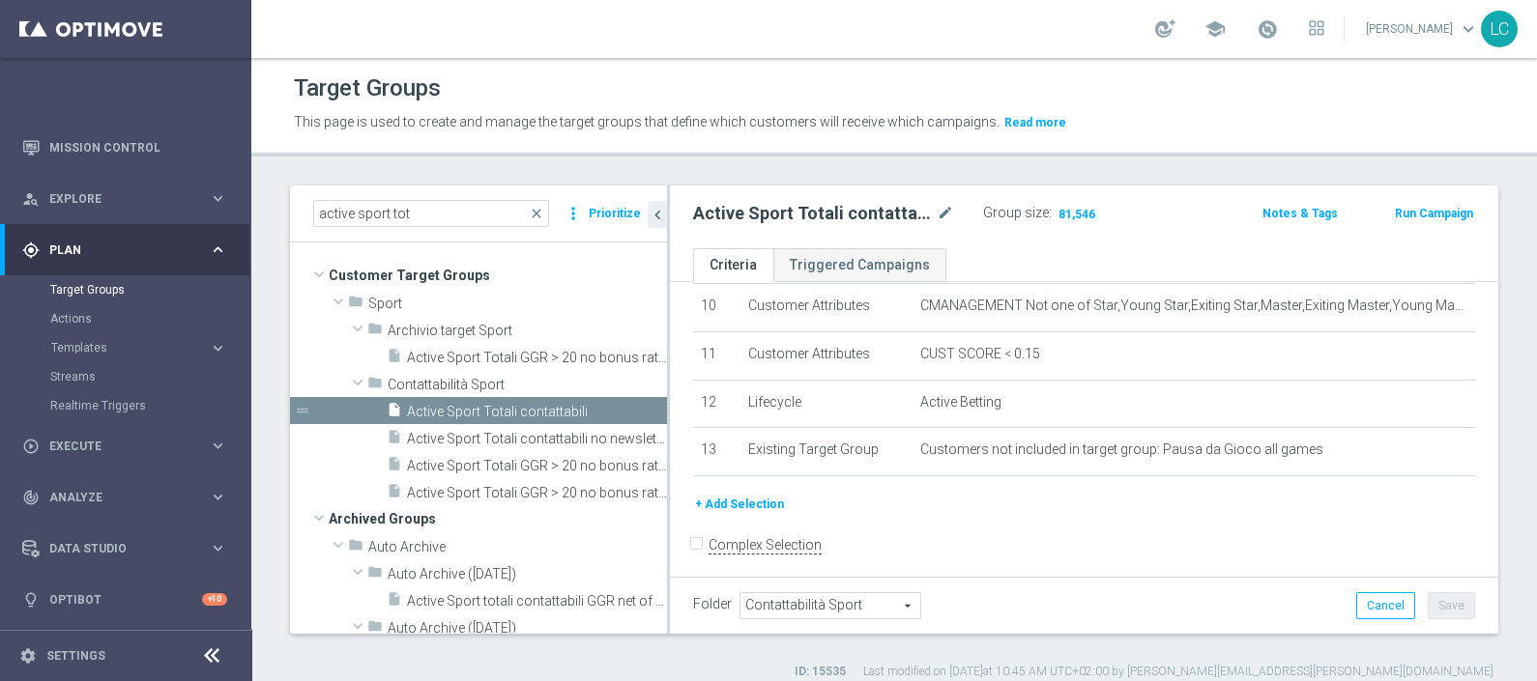
scroll to position [377, 0]
